Goal: Task Accomplishment & Management: Manage account settings

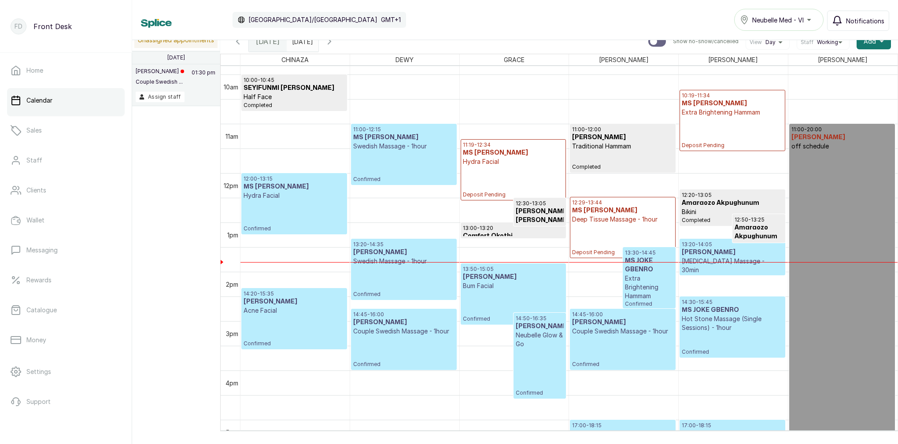
click at [846, 25] on button "Notifications" at bounding box center [858, 21] width 62 height 20
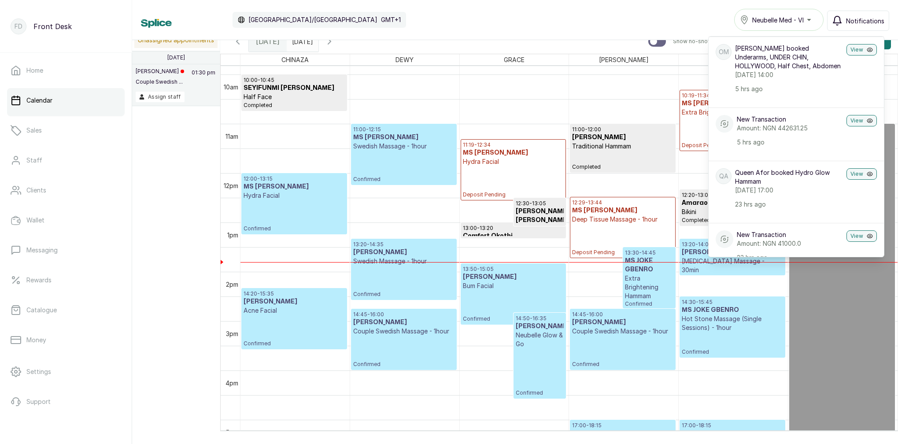
scroll to position [94, 0]
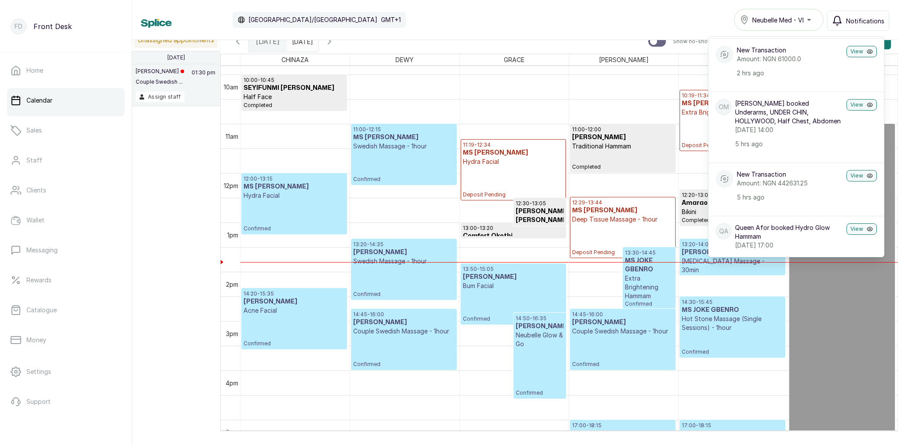
click at [851, 17] on span "Notifications" at bounding box center [865, 20] width 38 height 9
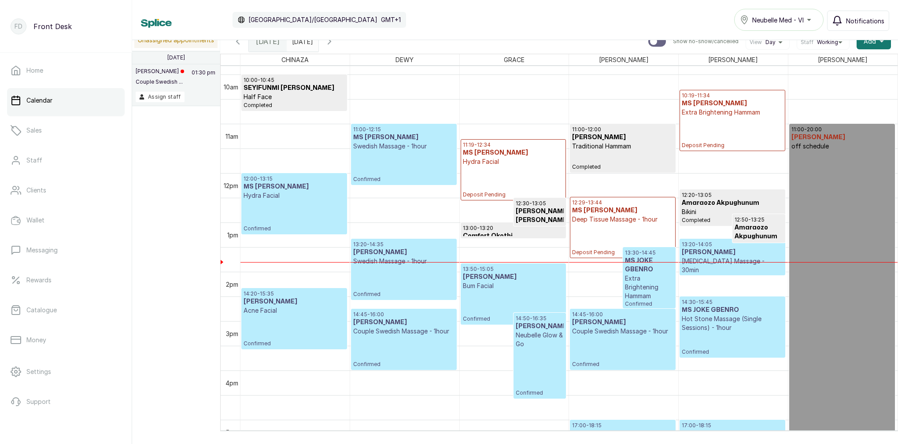
click at [848, 17] on span "Notifications" at bounding box center [865, 20] width 38 height 9
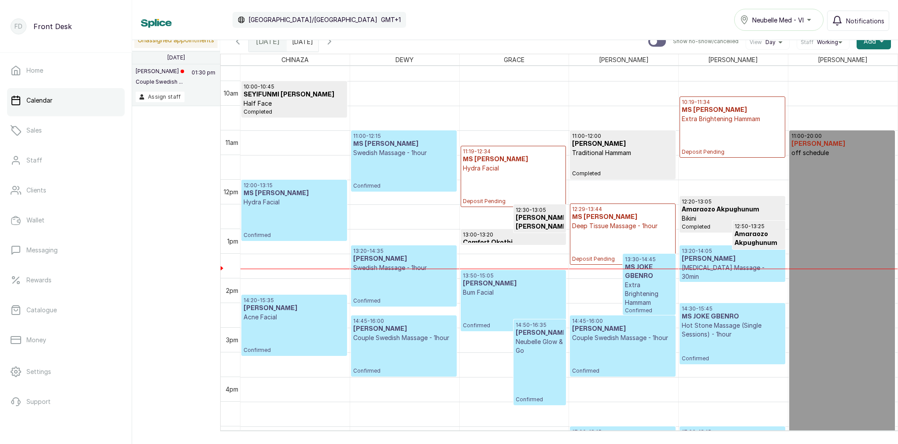
scroll to position [479, 0]
drag, startPoint x: 845, startPoint y: 23, endPoint x: 842, endPoint y: 27, distance: 5.0
click at [845, 23] on button "Notifications" at bounding box center [858, 21] width 62 height 20
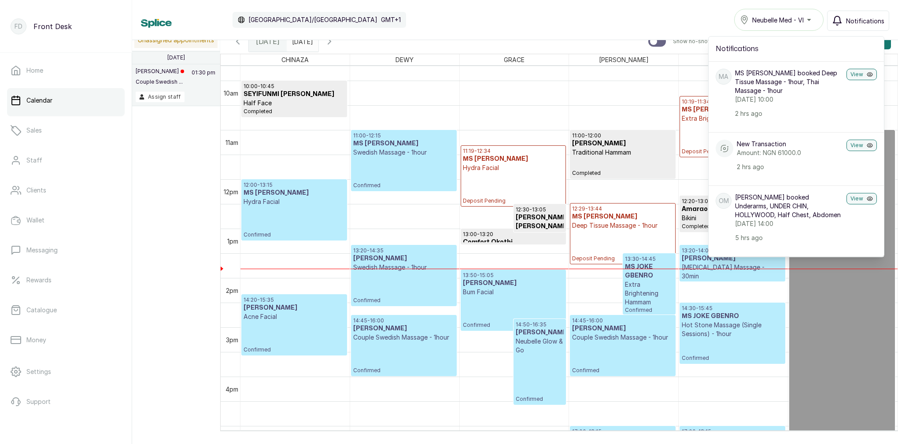
scroll to position [0, 0]
click at [853, 21] on span "Notifications" at bounding box center [865, 20] width 38 height 9
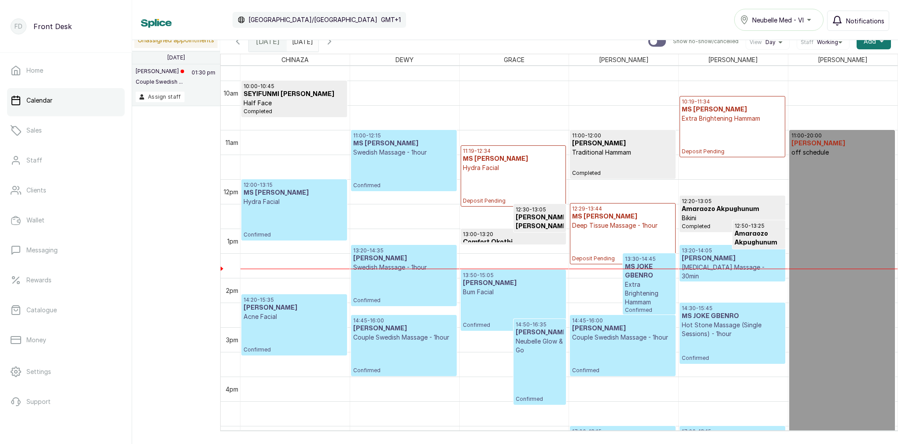
click at [855, 23] on span "Notifications" at bounding box center [865, 20] width 38 height 9
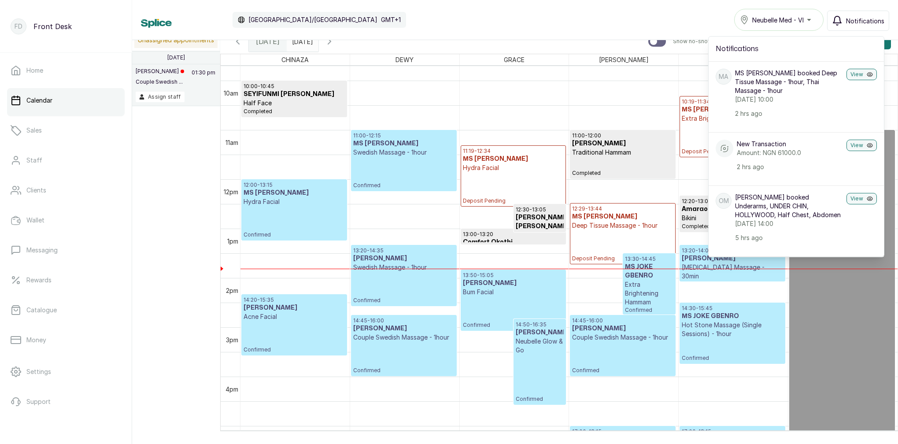
click at [705, 8] on div "Calendar Africa/Lagos GMT+1 Neubelle Med - VI Notifications Notifications MA MS…" at bounding box center [515, 20] width 766 height 40
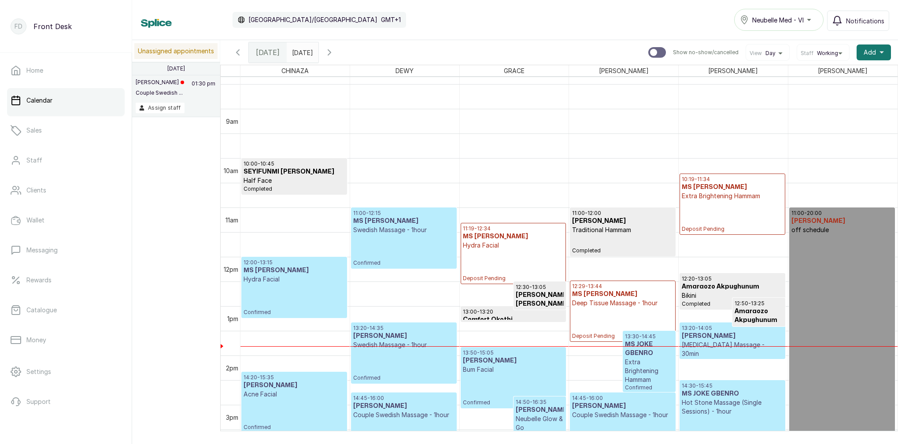
scroll to position [456, 0]
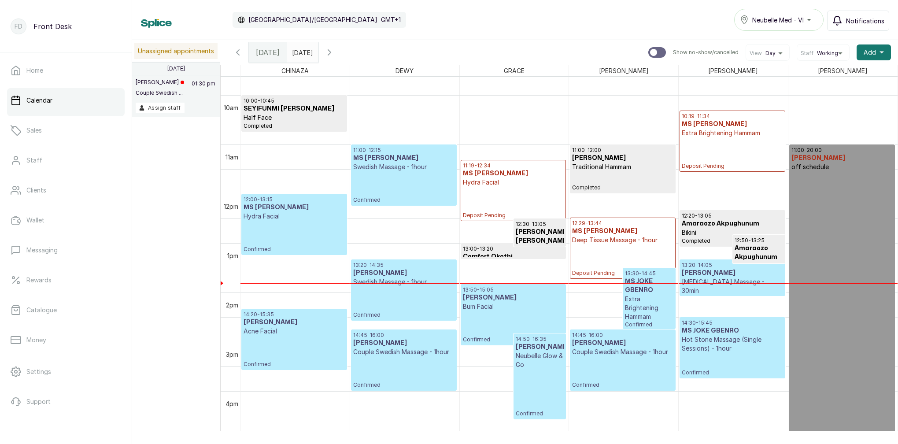
drag, startPoint x: 844, startPoint y: 17, endPoint x: 843, endPoint y: 24, distance: 7.1
click at [843, 18] on icon "button" at bounding box center [837, 20] width 11 height 11
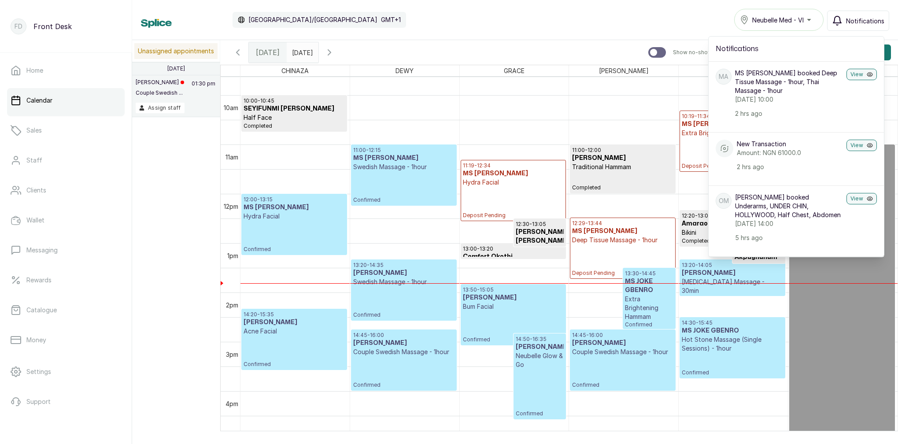
click at [853, 16] on button "Notifications" at bounding box center [858, 21] width 62 height 20
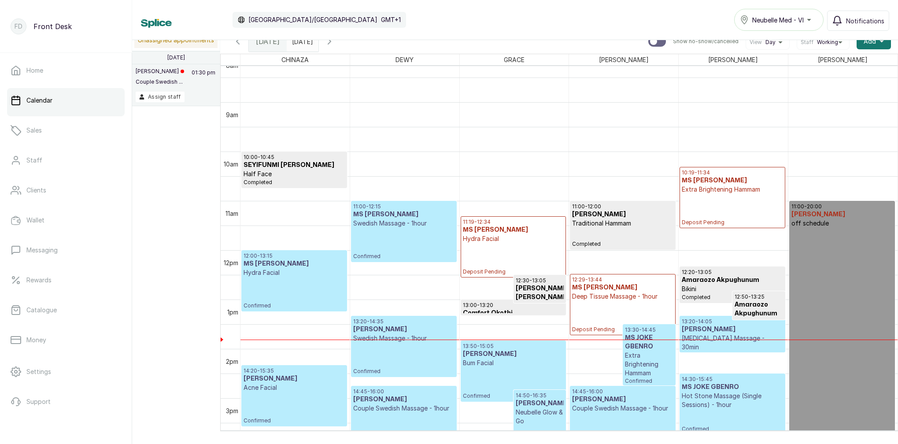
scroll to position [409, 0]
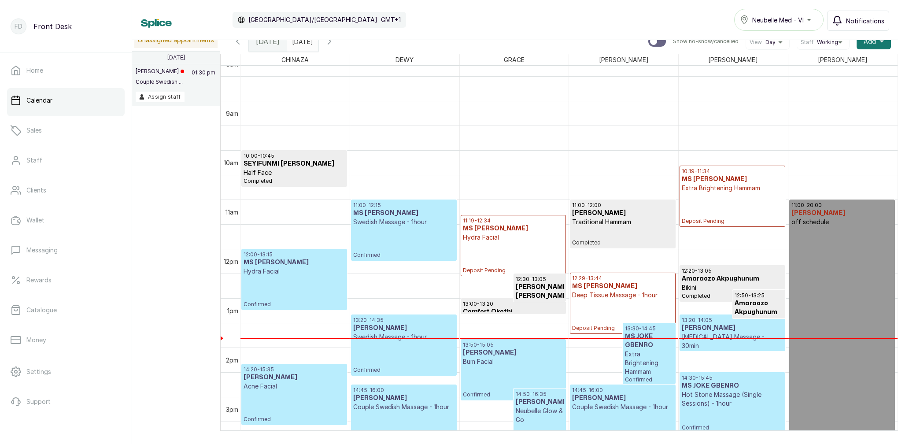
click at [841, 20] on icon "button" at bounding box center [837, 20] width 11 height 11
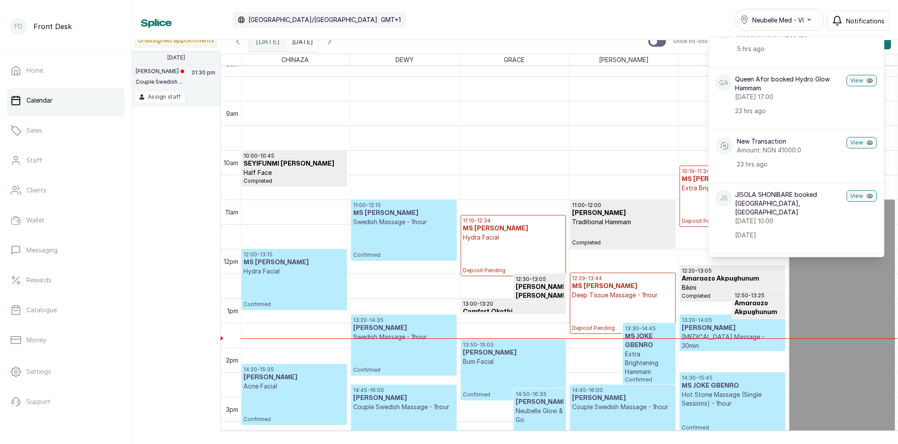
scroll to position [244, 0]
click at [335, 42] on icon "button" at bounding box center [329, 41] width 11 height 11
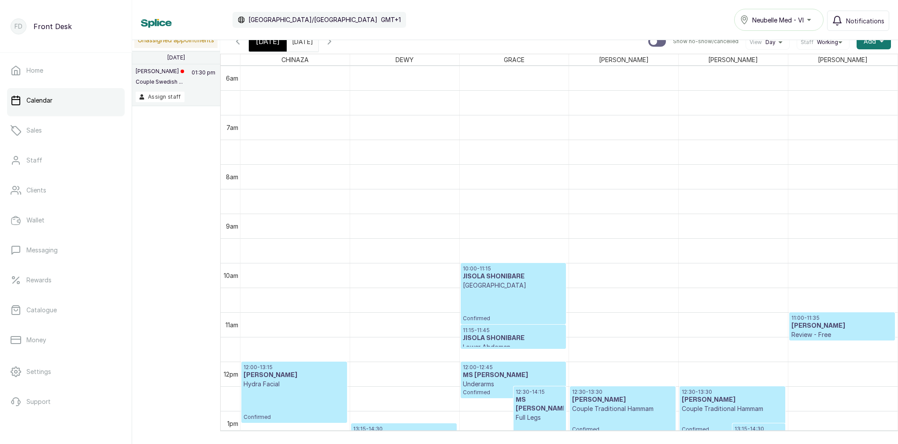
scroll to position [361, 0]
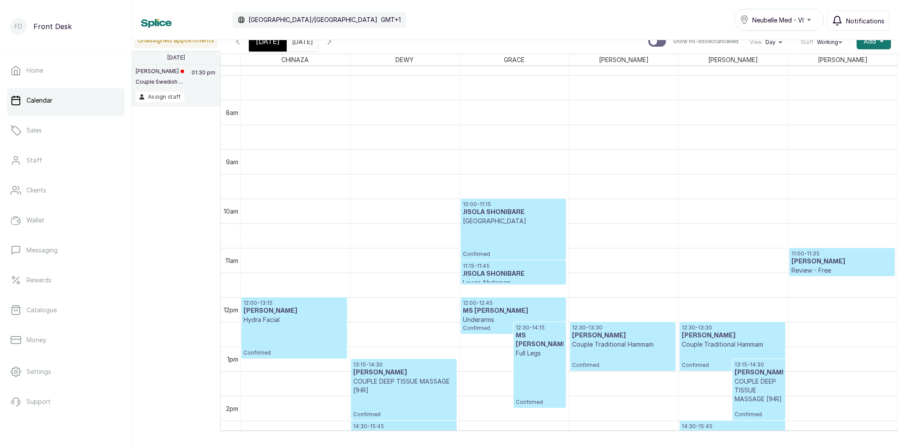
click at [860, 21] on span "Notifications" at bounding box center [865, 20] width 38 height 9
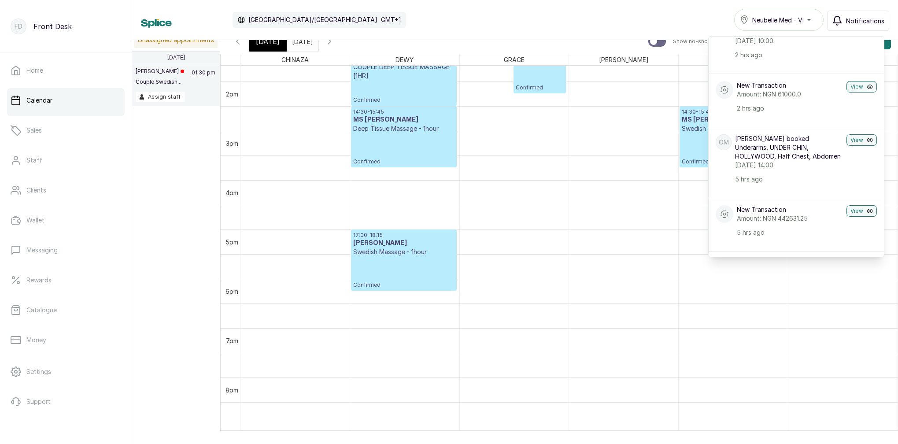
scroll to position [0, 0]
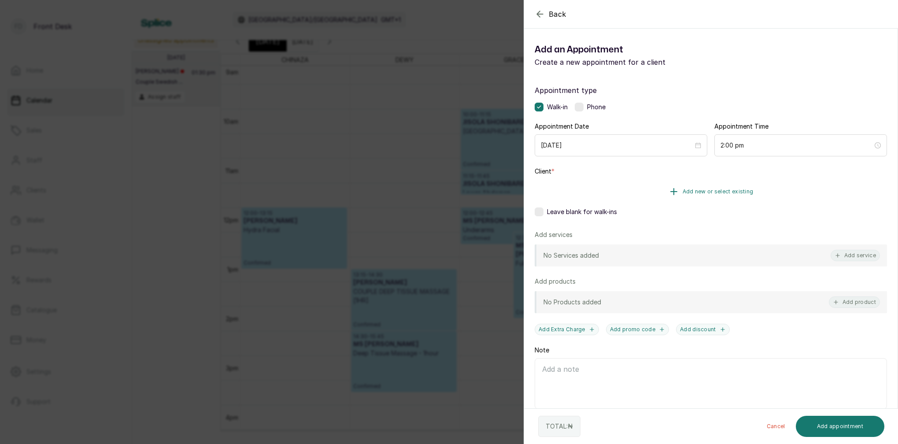
click at [731, 189] on span "Add new or select existing" at bounding box center [718, 191] width 71 height 7
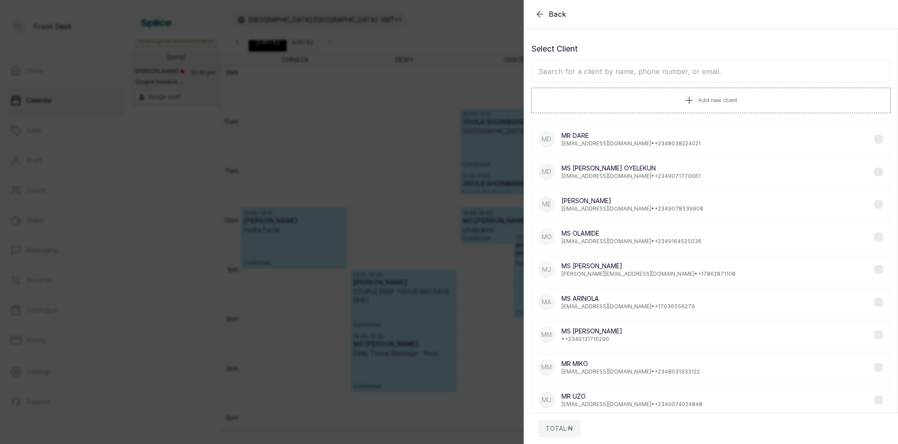
click at [707, 77] on input "text" at bounding box center [711, 71] width 360 height 22
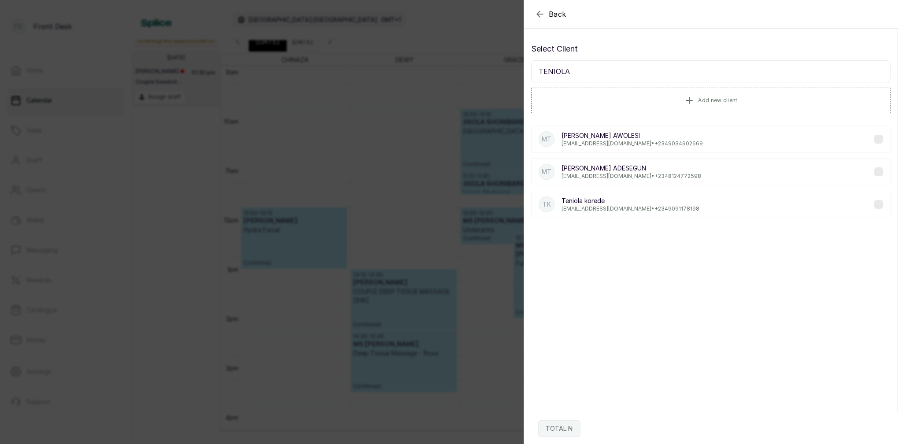
type input "TENIOLA"
click at [435, 44] on div "Back Add Appointment Select Client TENIOLA Add new client MT MS TENIOLA AWOLESI…" at bounding box center [449, 222] width 898 height 444
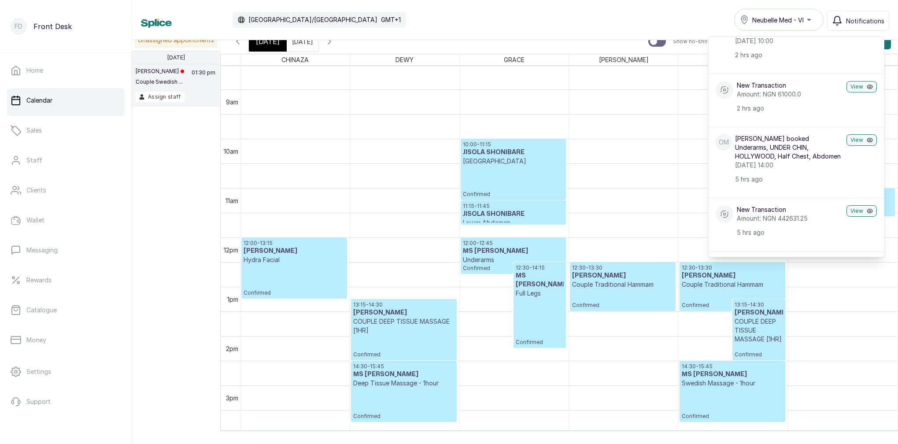
type input "dd/MM/yyyy"
click at [301, 41] on input "dd/MM/yyyy" at bounding box center [294, 39] width 14 height 15
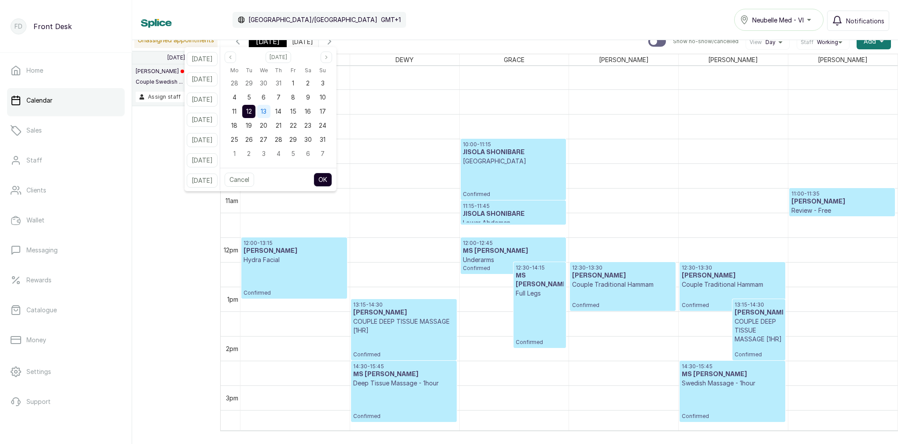
click at [267, 114] on span "13" at bounding box center [264, 111] width 6 height 7
drag, startPoint x: 292, startPoint y: 109, endPoint x: 295, endPoint y: 113, distance: 5.0
click at [282, 109] on span "14" at bounding box center [278, 111] width 6 height 7
click at [332, 177] on button "OK" at bounding box center [323, 180] width 19 height 14
type input "14/08/2025"
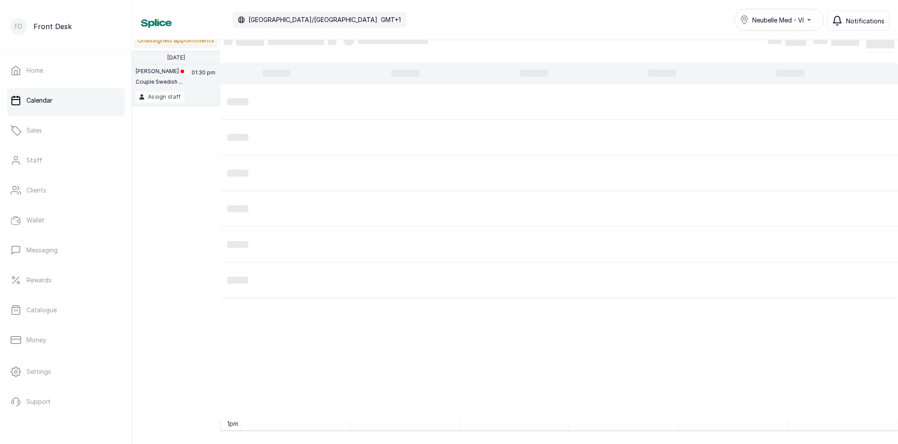
click at [870, 13] on button "Notifications" at bounding box center [858, 21] width 62 height 20
click at [867, 18] on span "Notifications" at bounding box center [865, 20] width 38 height 9
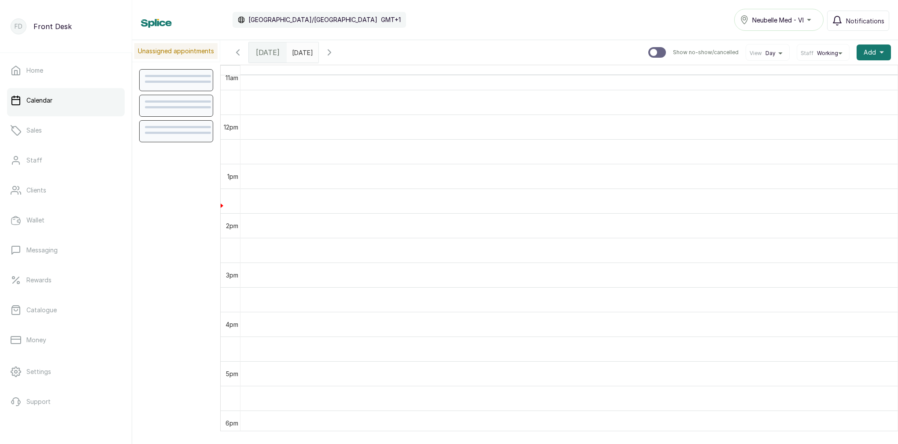
type input "dd/MM/yyyy"
click at [301, 53] on input "dd/MM/yyyy" at bounding box center [294, 50] width 14 height 15
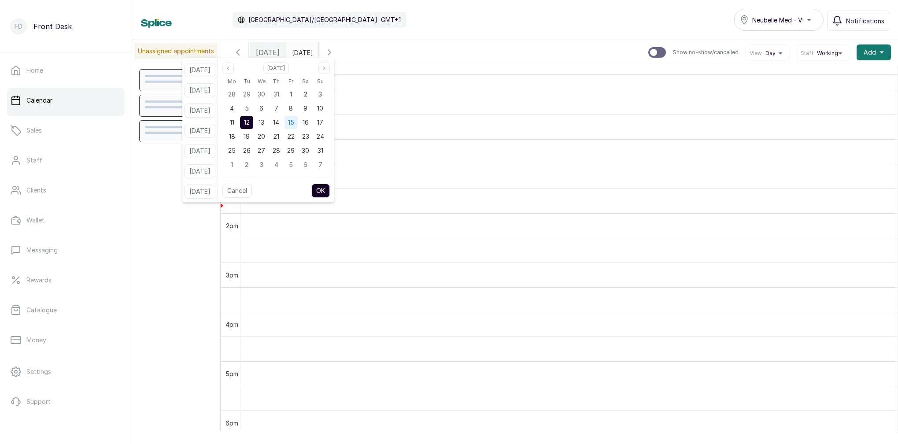
click at [294, 125] on span "15" at bounding box center [291, 122] width 6 height 7
click at [330, 192] on button "OK" at bounding box center [320, 191] width 19 height 14
type input "[DATE]"
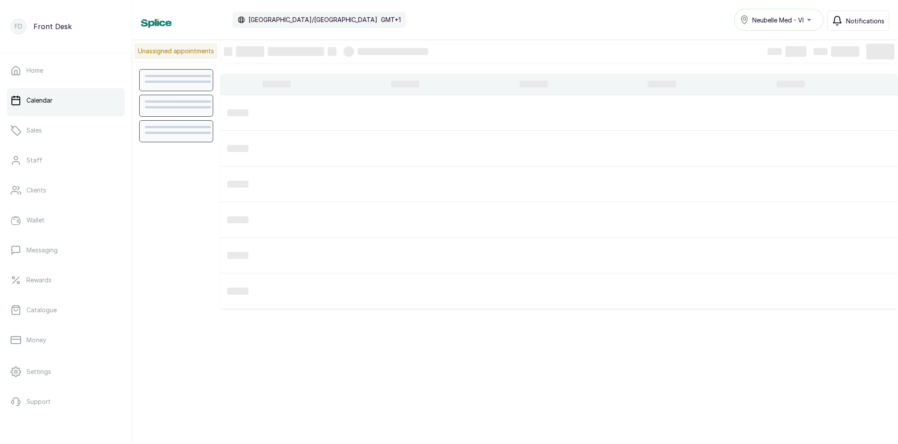
click at [871, 20] on span "Notifications" at bounding box center [865, 20] width 38 height 9
click at [860, 17] on span "Notifications" at bounding box center [865, 20] width 38 height 9
click at [33, 202] on link "Clients" at bounding box center [66, 190] width 118 height 25
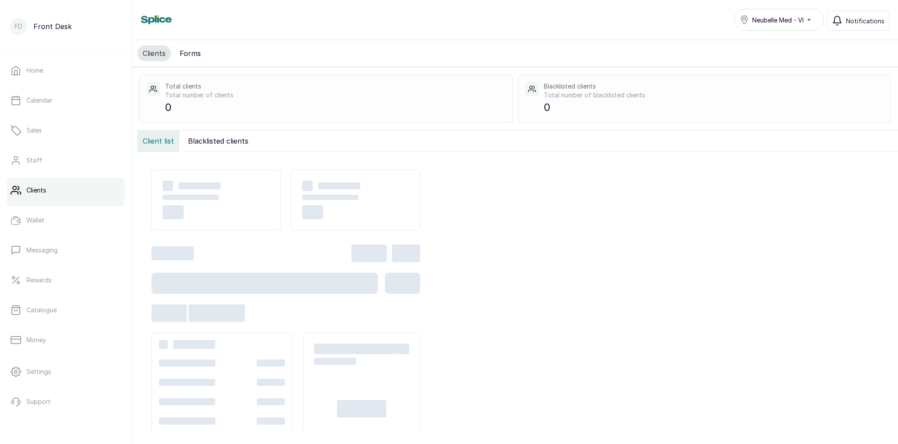
click at [48, 190] on link "Clients" at bounding box center [66, 190] width 118 height 25
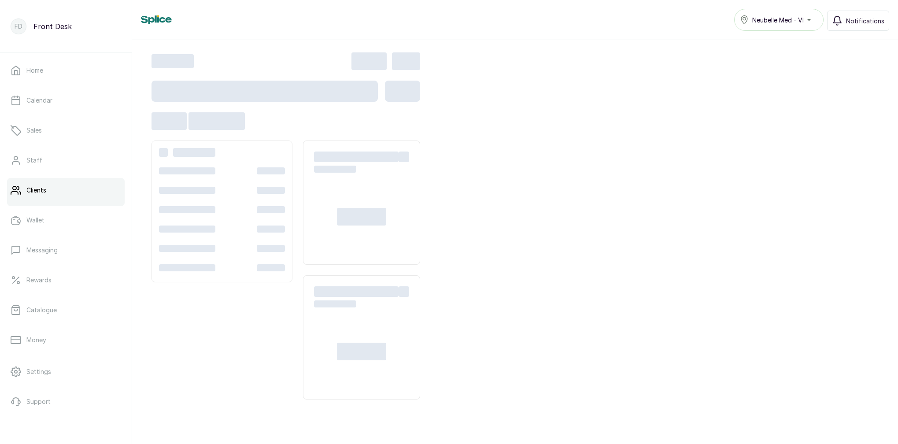
scroll to position [192, 0]
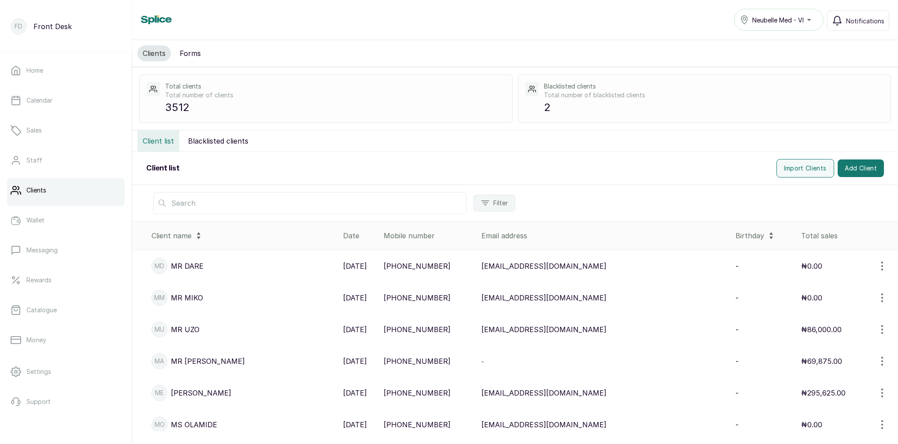
click at [288, 206] on input "text" at bounding box center [309, 203] width 313 height 22
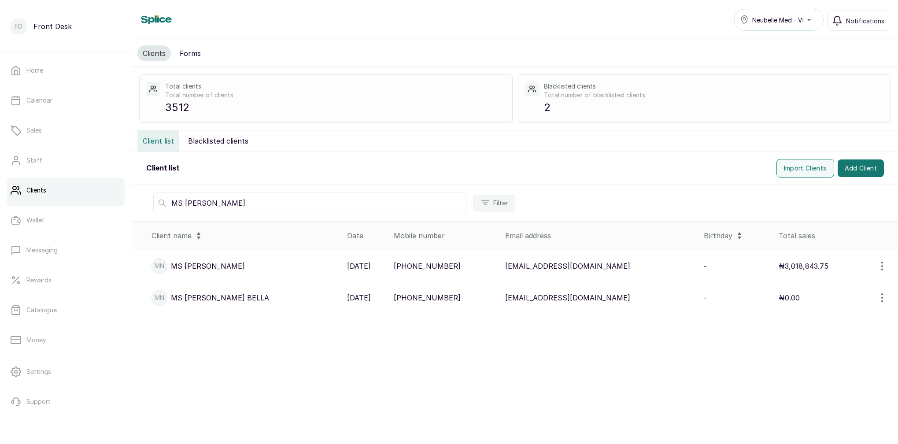
type input "MS [PERSON_NAME]"
click at [350, 262] on p "[DATE]" at bounding box center [359, 266] width 24 height 11
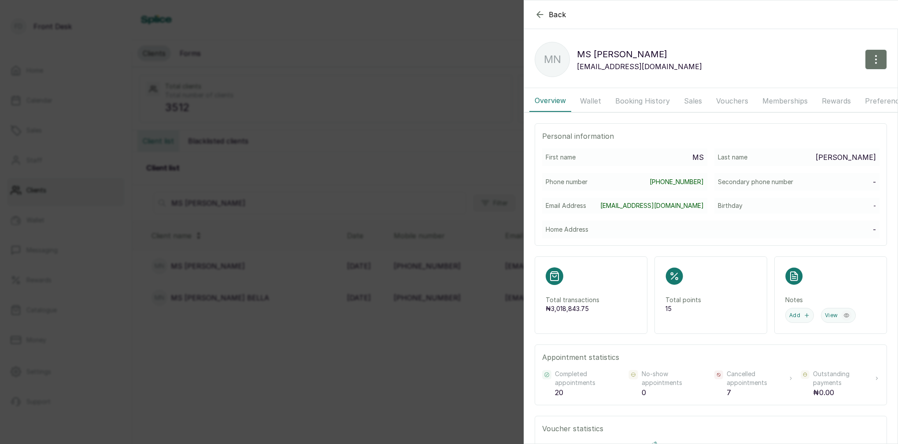
click at [628, 99] on button "Booking History" at bounding box center [642, 101] width 65 height 22
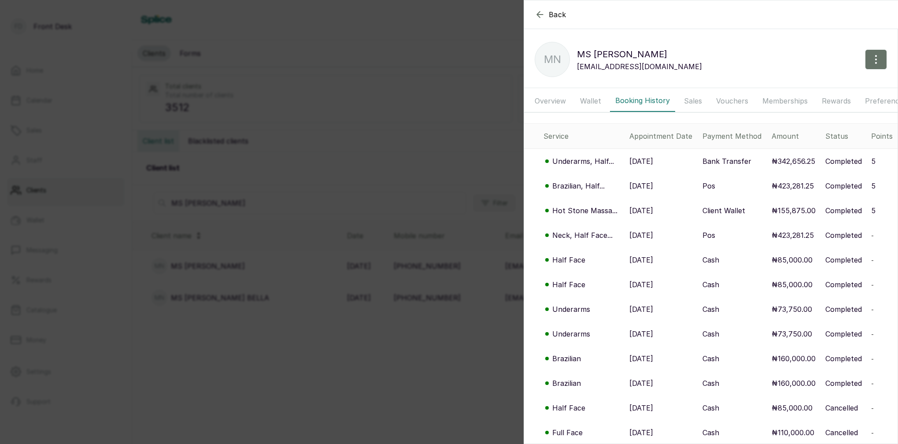
click at [603, 159] on p "Underarms, Half..." at bounding box center [583, 161] width 62 height 11
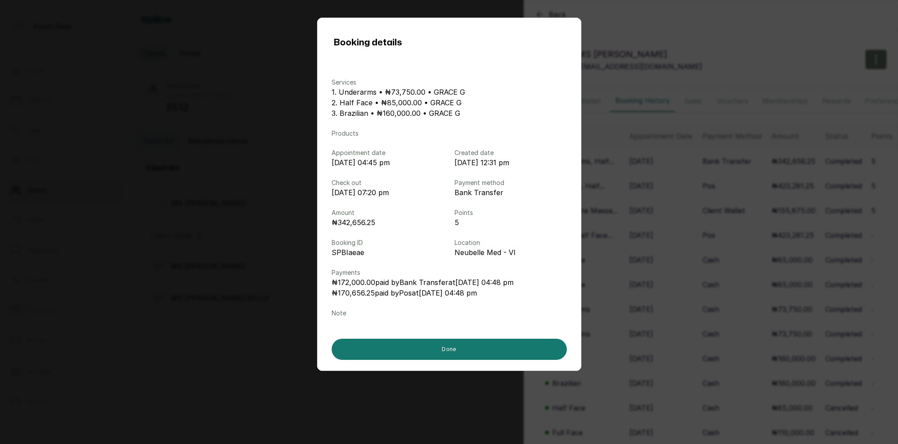
click at [696, 25] on div "Booking details Services 1. Underarms • ₦73,750.00 • GRACE G 2. Half Face • ₦85…" at bounding box center [449, 222] width 898 height 444
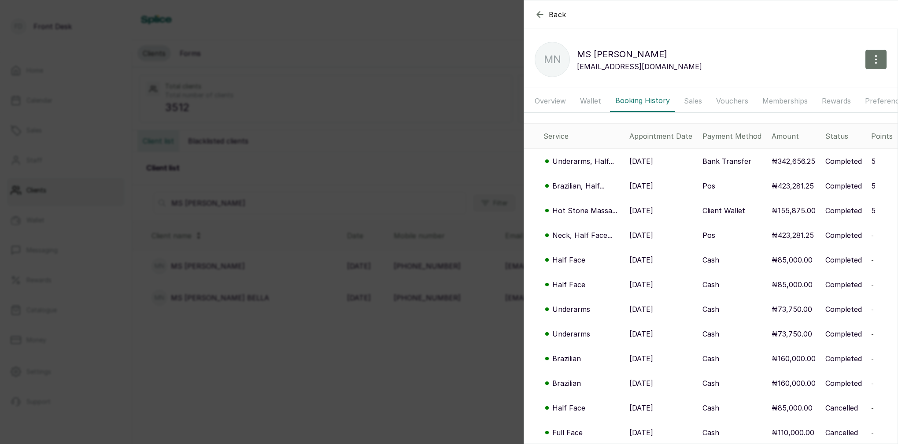
click at [539, 12] on icon "button" at bounding box center [540, 14] width 11 height 11
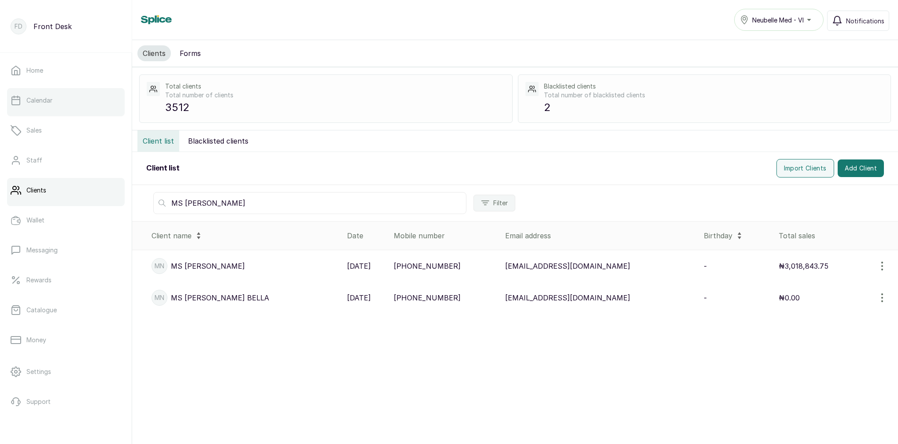
click at [48, 108] on link "Calendar" at bounding box center [66, 100] width 118 height 25
